Goal: Navigation & Orientation: Find specific page/section

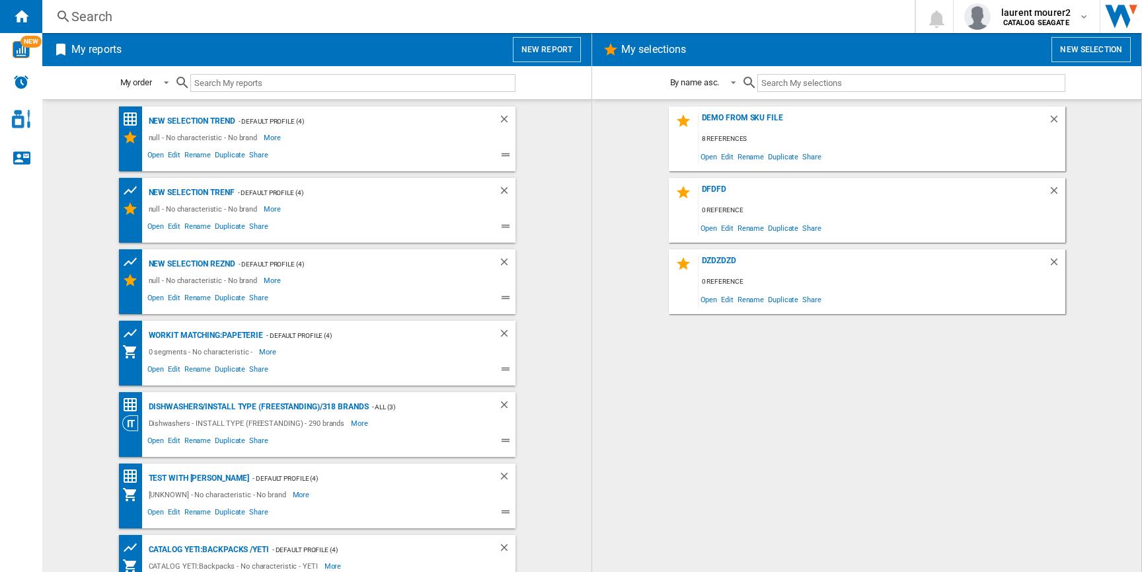
click at [1095, 102] on md-content "demo from sku file 8 references Open Edit Rename Duplicate Share dfdfd 0 refere…" at bounding box center [866, 335] width 549 height 473
